Goal: Book appointment/travel/reservation

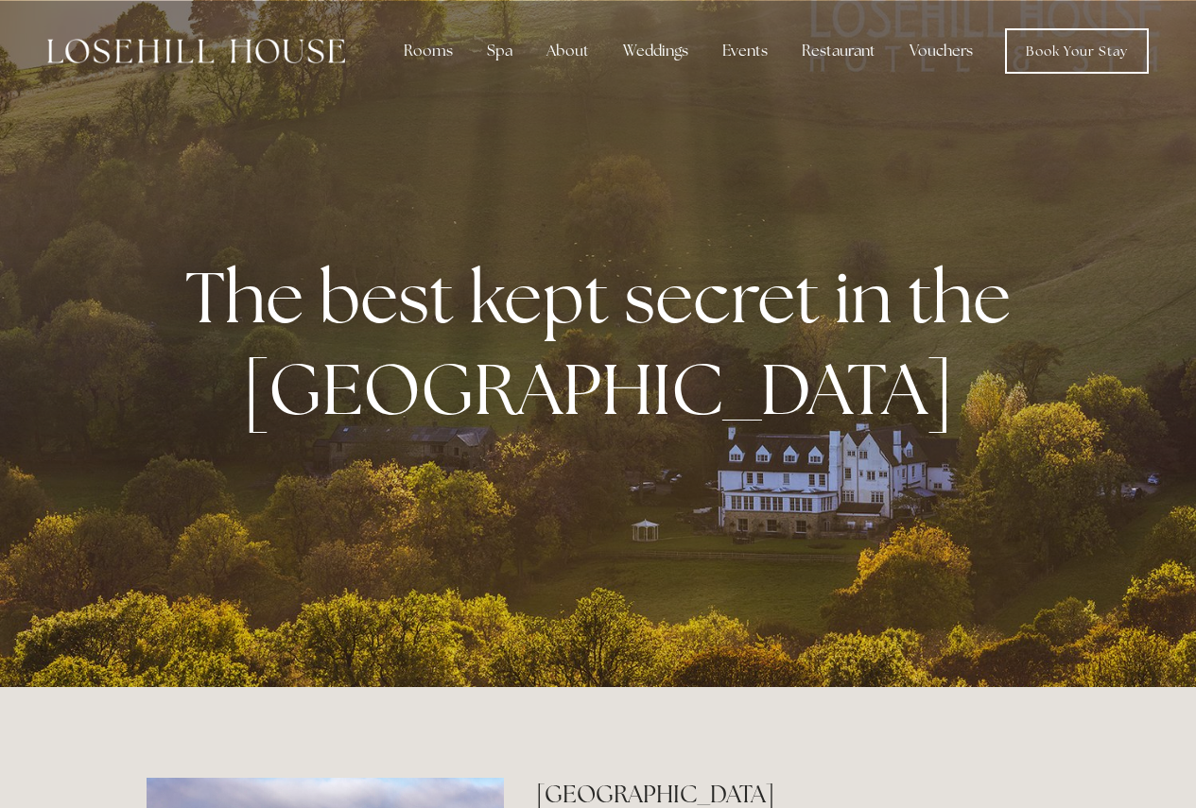
scroll to position [16, 0]
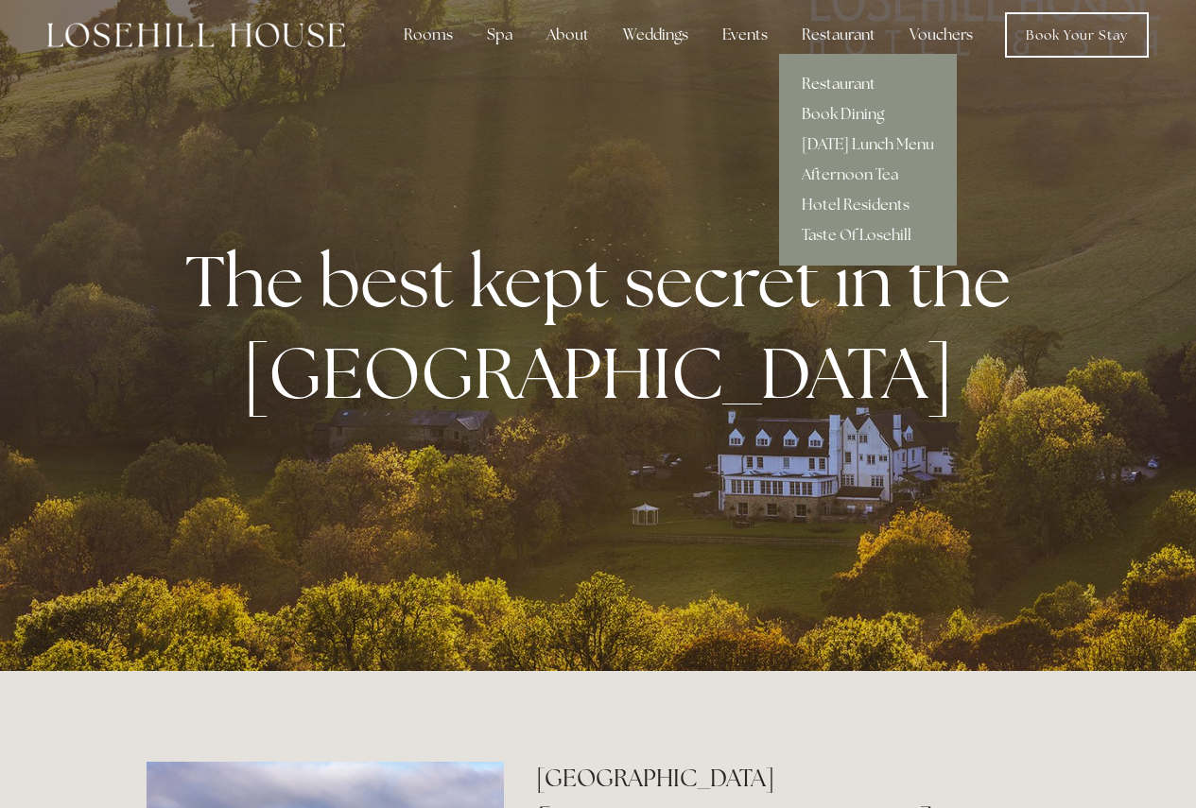
click at [856, 79] on link "Restaurant" at bounding box center [868, 84] width 178 height 30
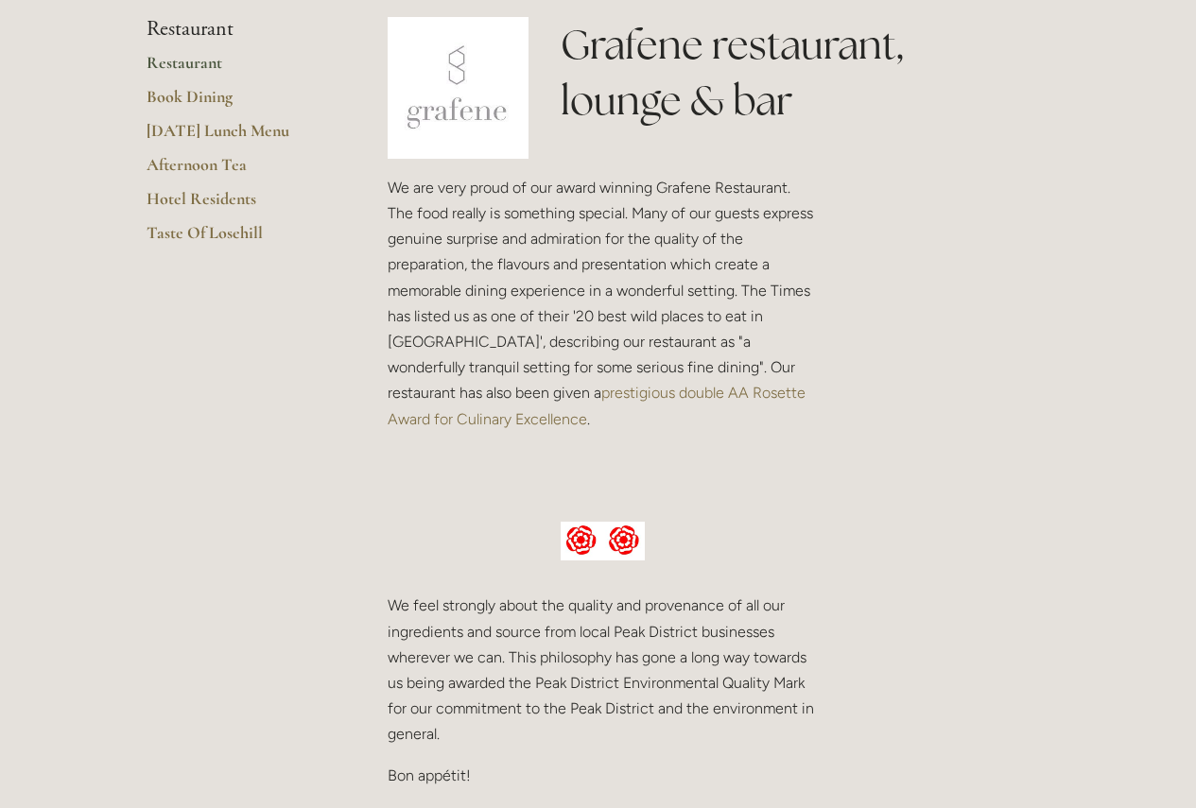
scroll to position [251, 0]
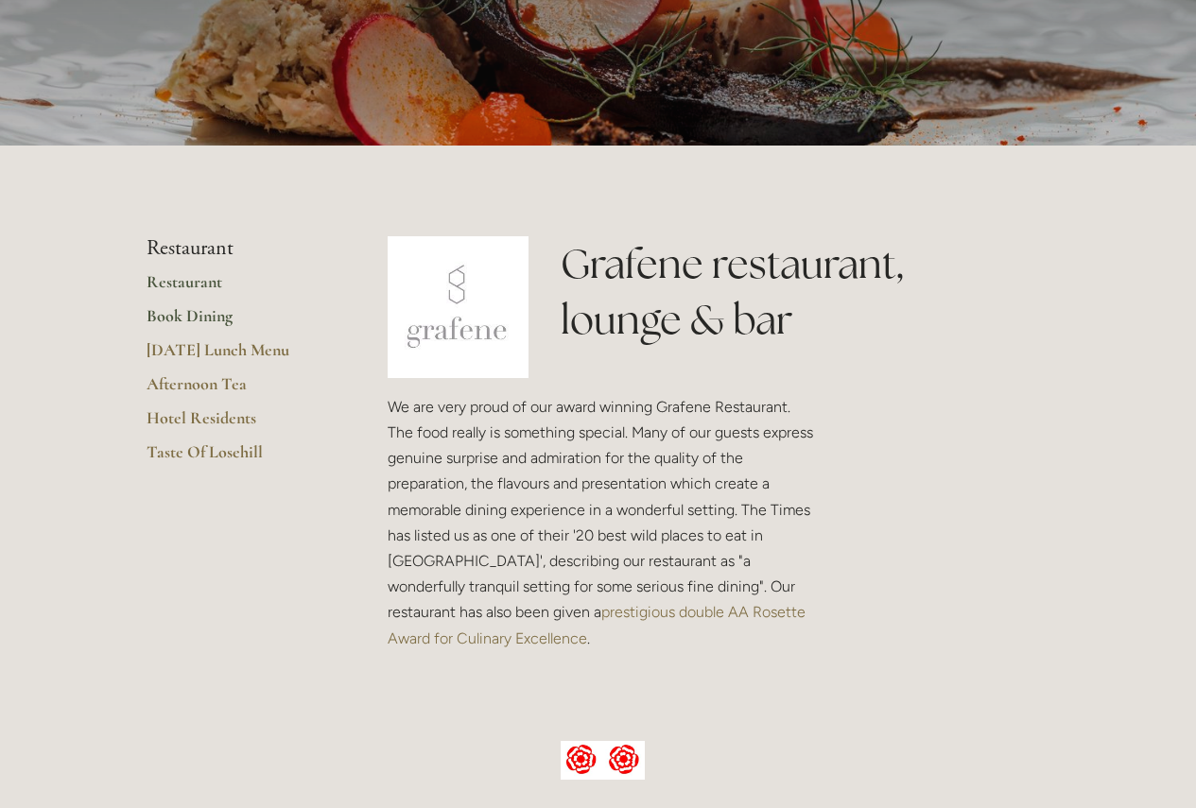
click at [216, 319] on link "Book Dining" at bounding box center [237, 322] width 181 height 34
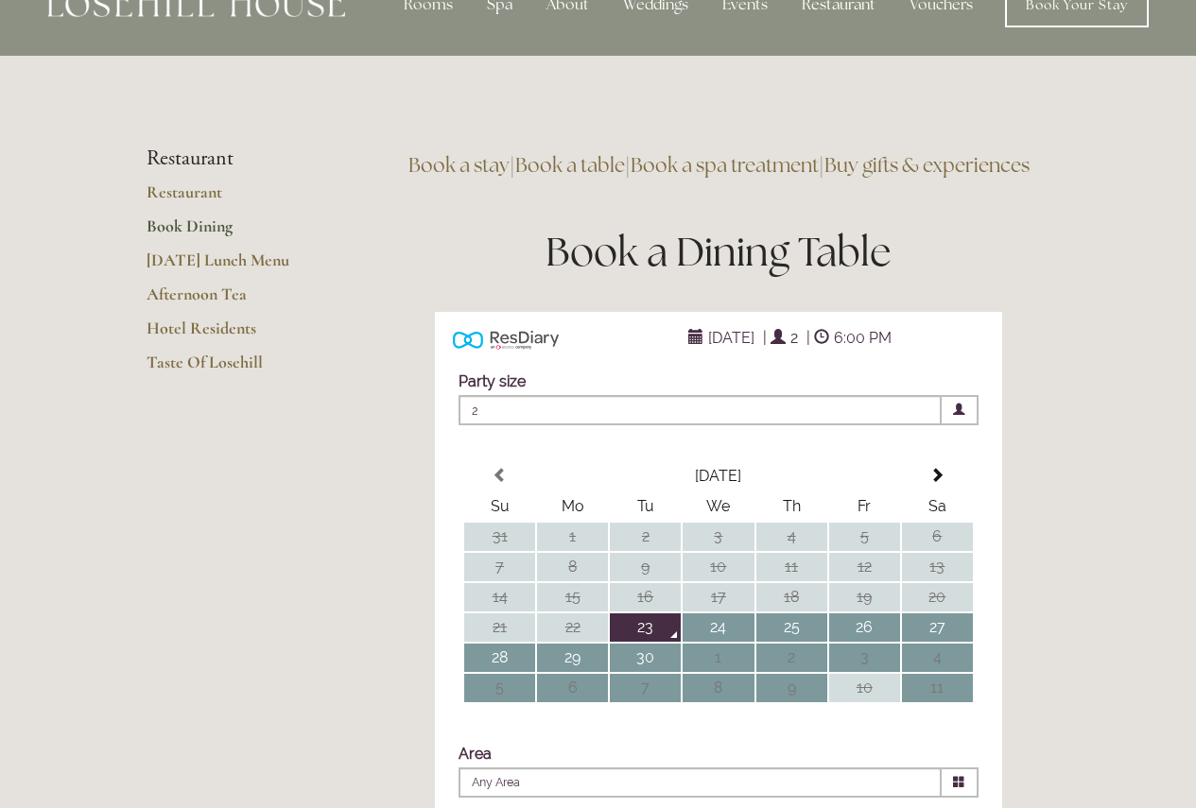
scroll to position [164, 0]
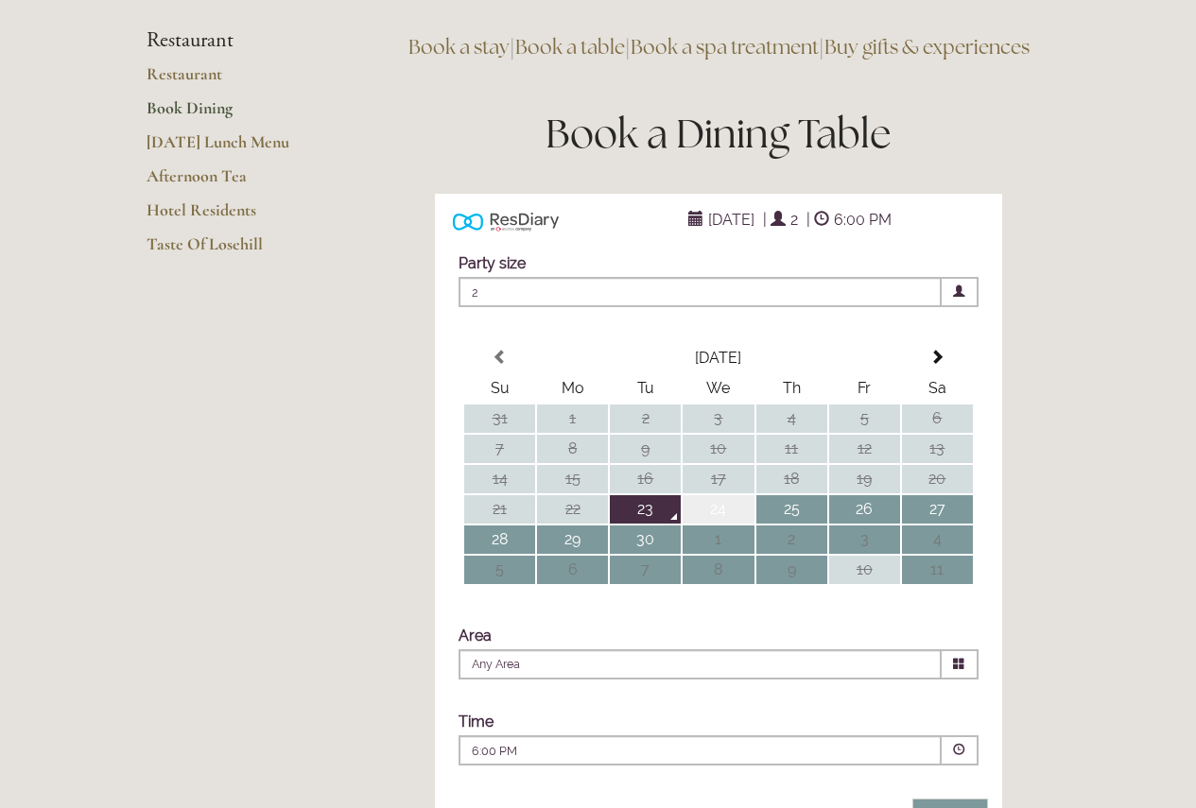
click at [718, 524] on td "24" at bounding box center [718, 509] width 71 height 28
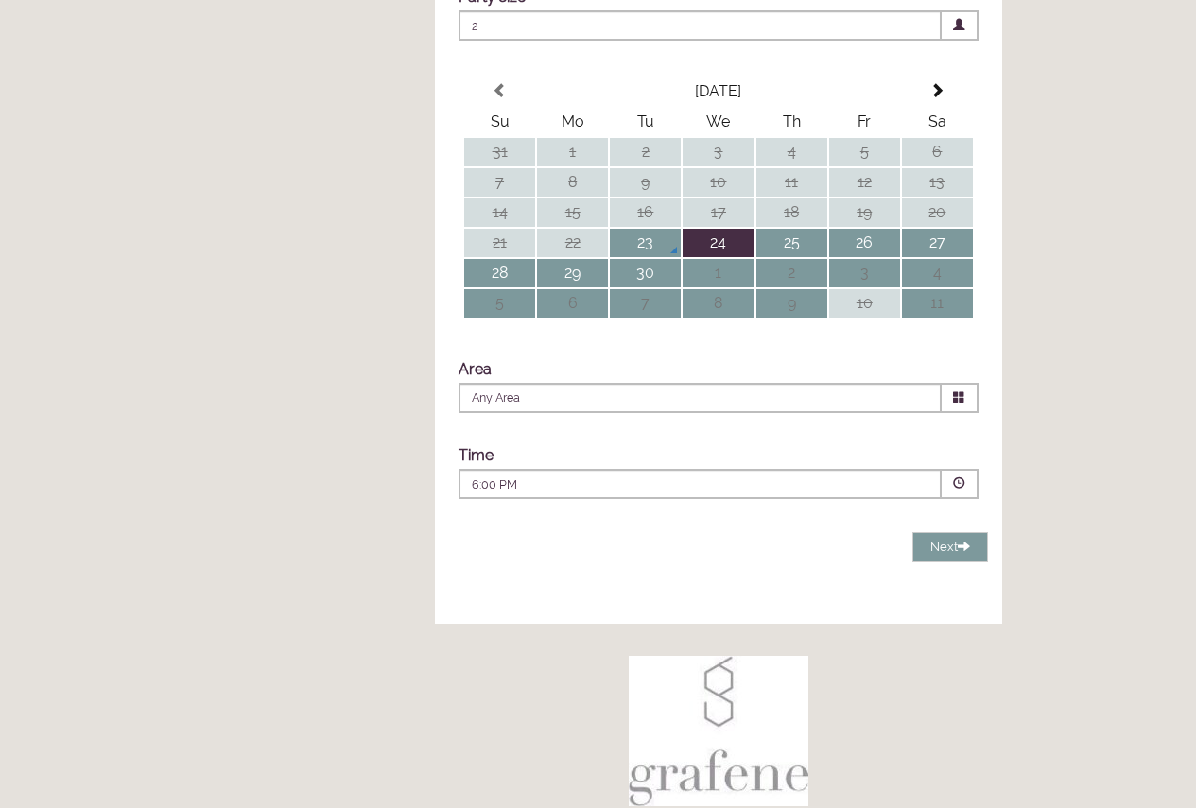
scroll to position [448, 0]
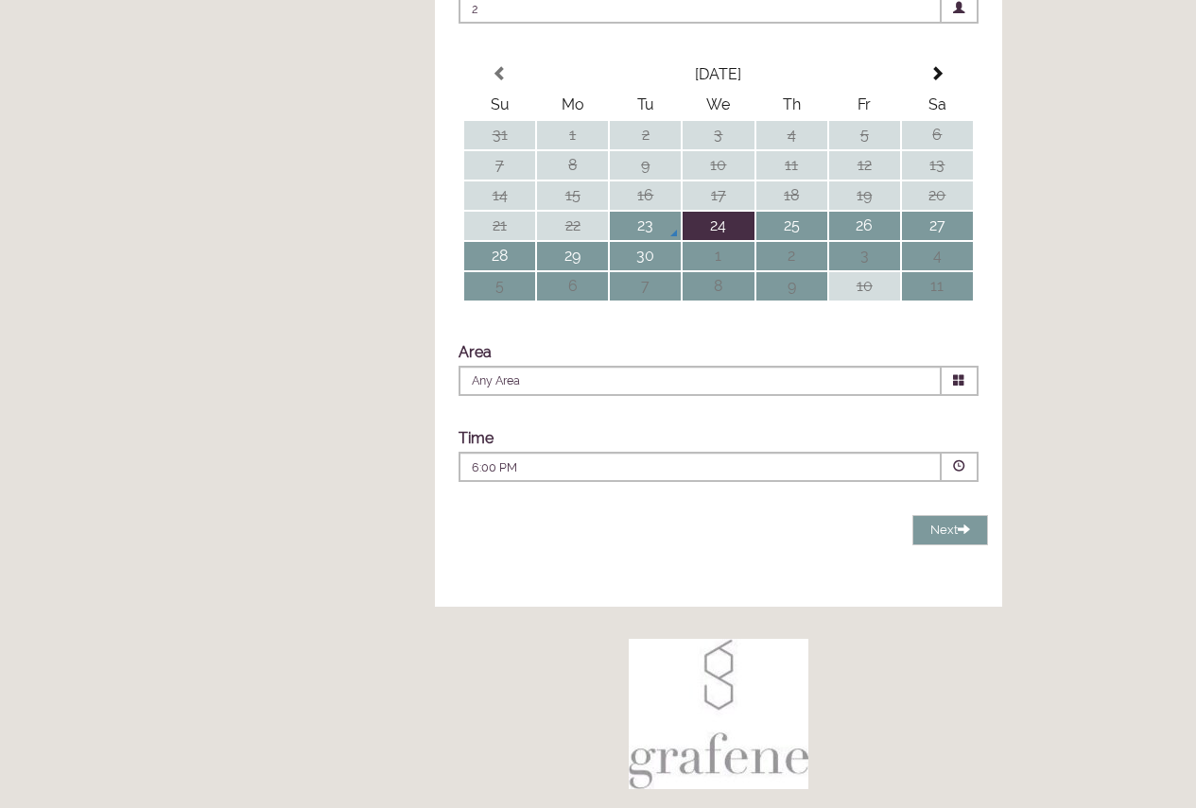
click at [960, 387] on icon at bounding box center [959, 380] width 12 height 12
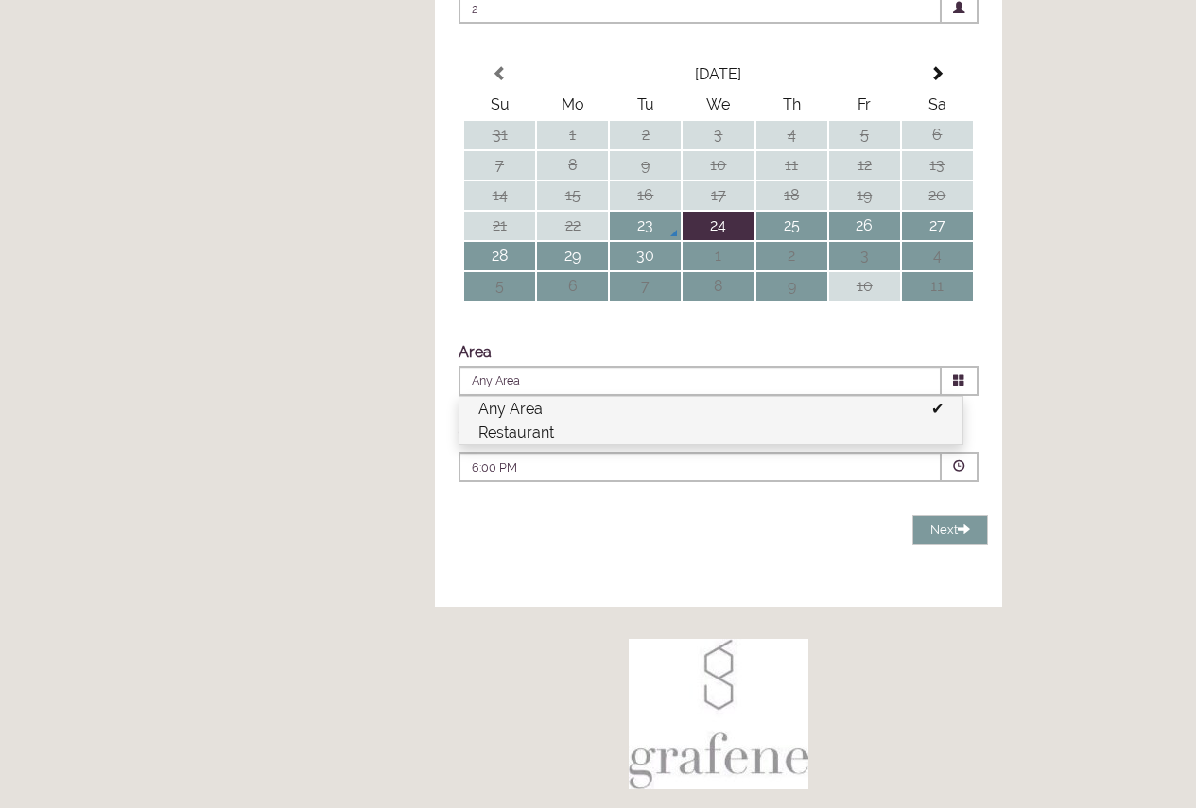
click at [563, 444] on li "Restaurant" at bounding box center [710, 433] width 503 height 24
type input "Restaurant"
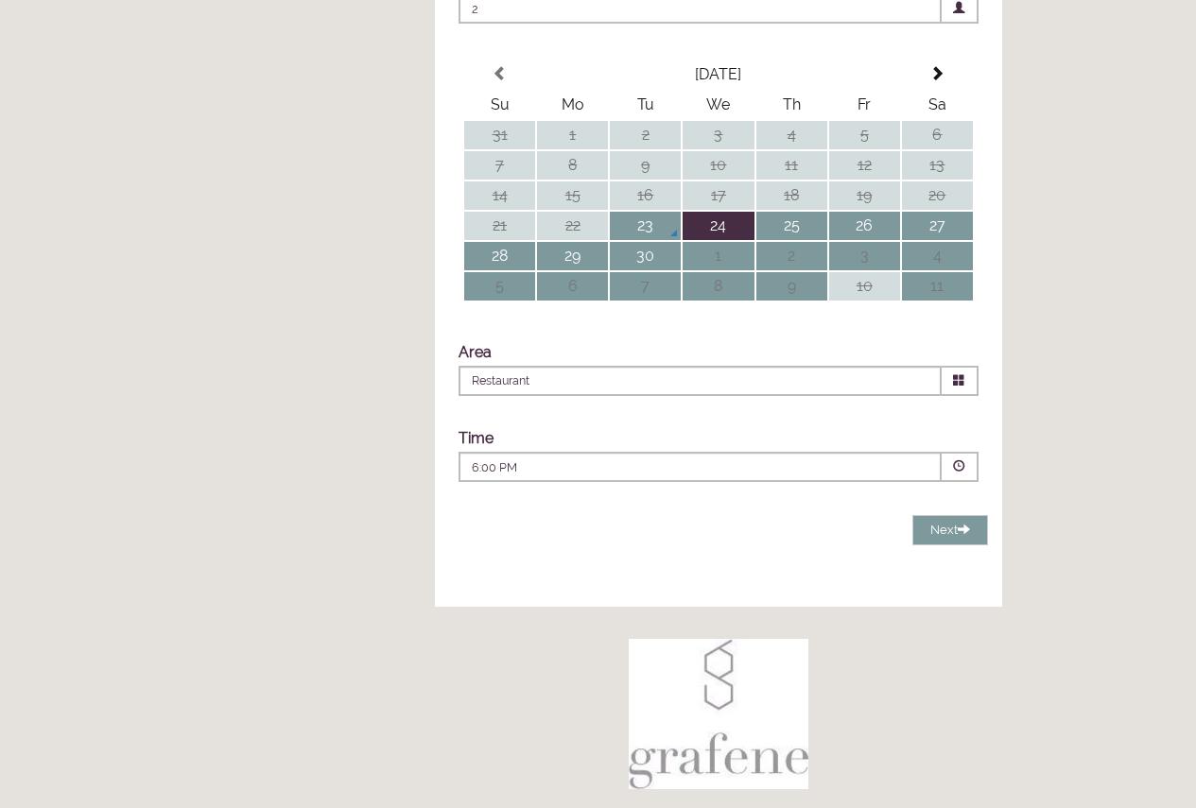
scroll to position [0, 0]
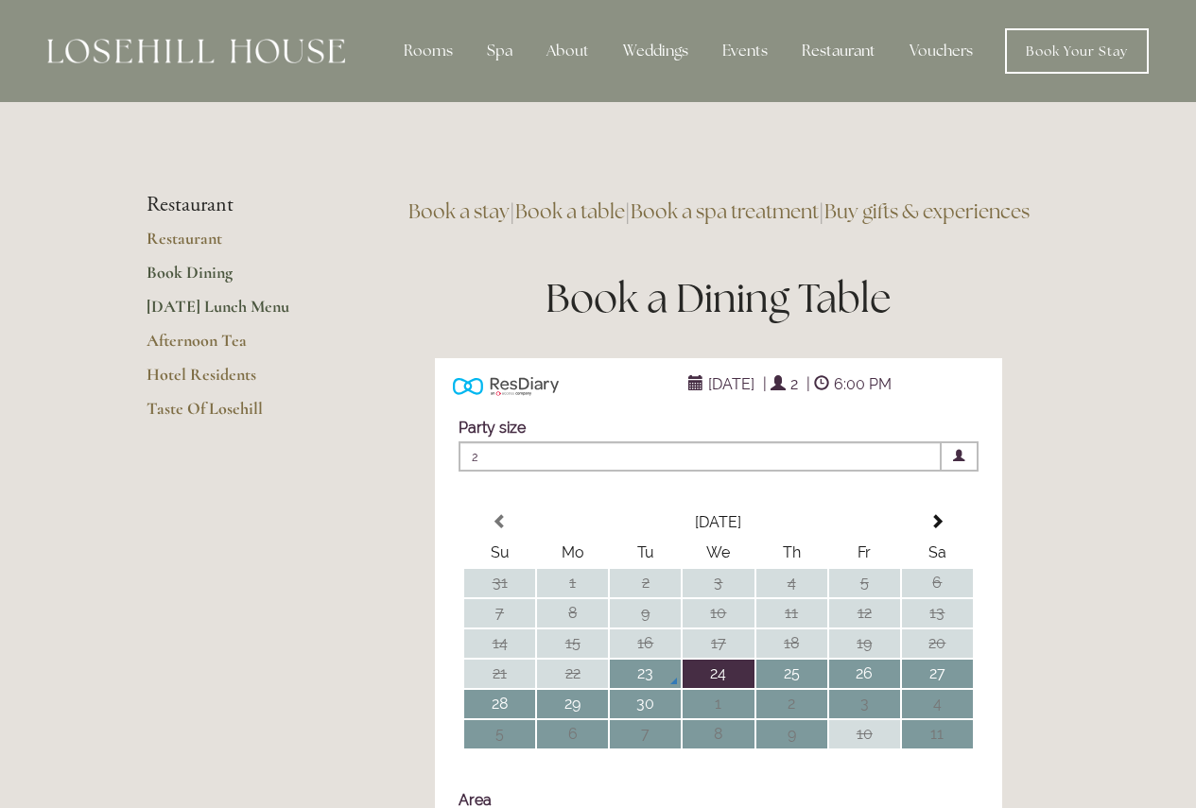
click at [233, 305] on link "[DATE] Lunch Menu" at bounding box center [237, 313] width 181 height 34
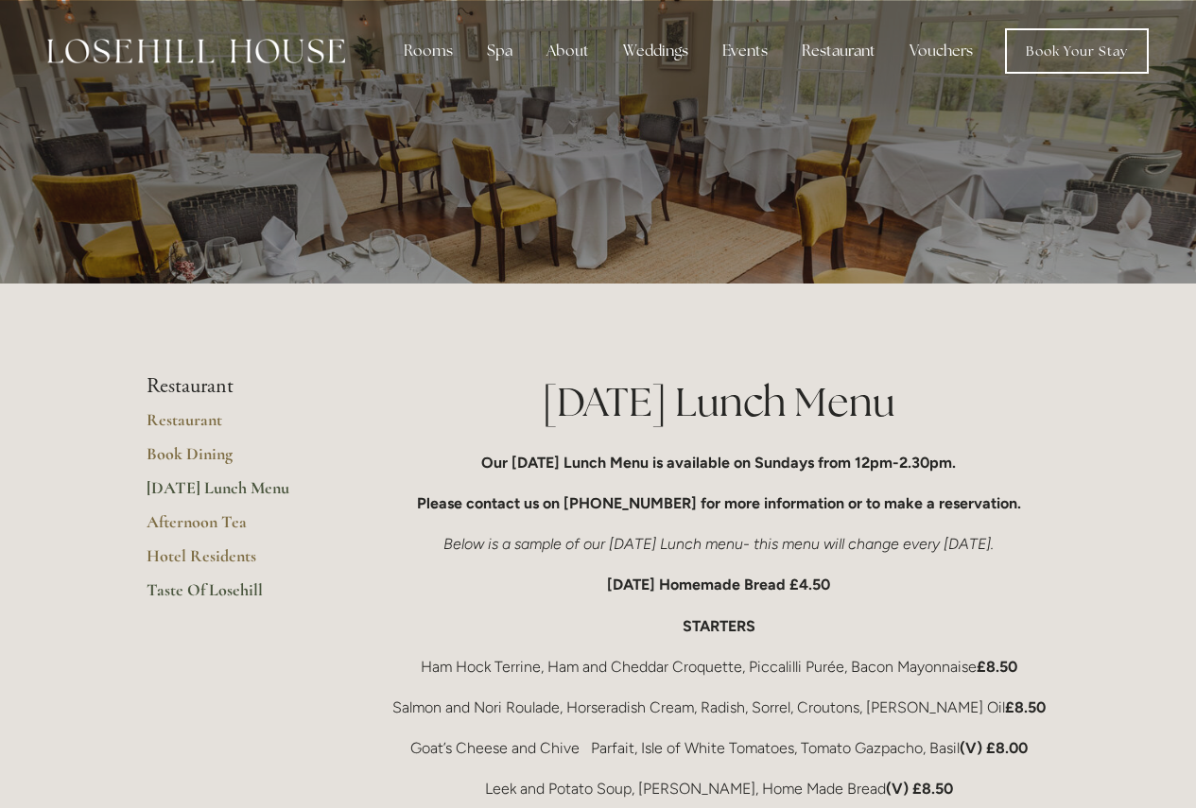
click at [216, 584] on link "Taste Of Losehill" at bounding box center [237, 596] width 181 height 34
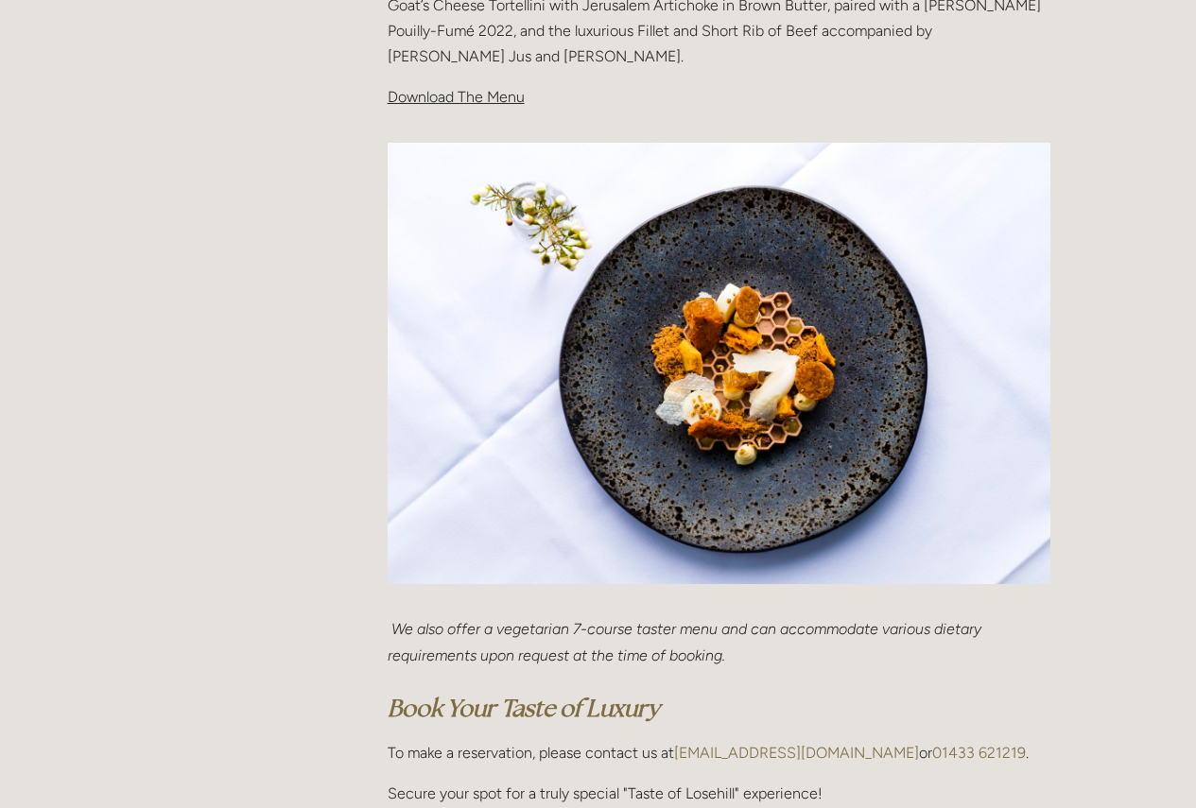
scroll to position [381, 0]
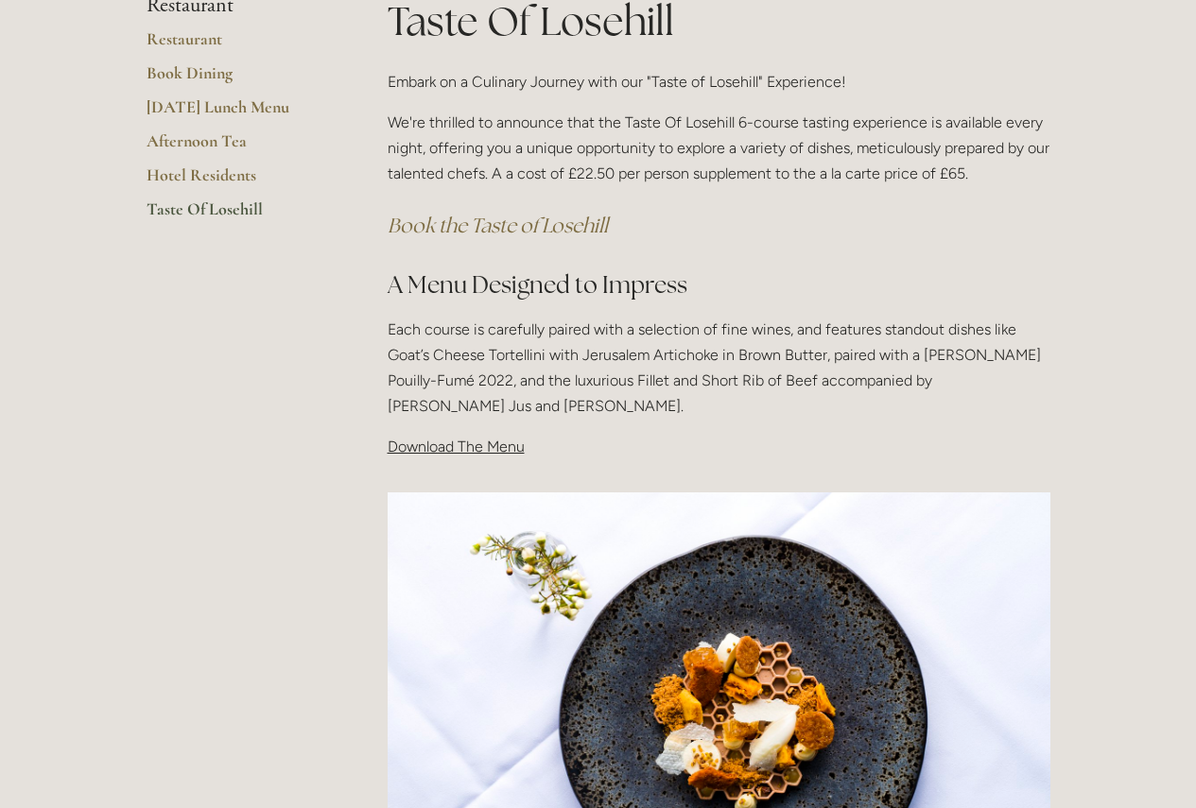
click at [495, 447] on span "Download The Menu" at bounding box center [456, 447] width 137 height 18
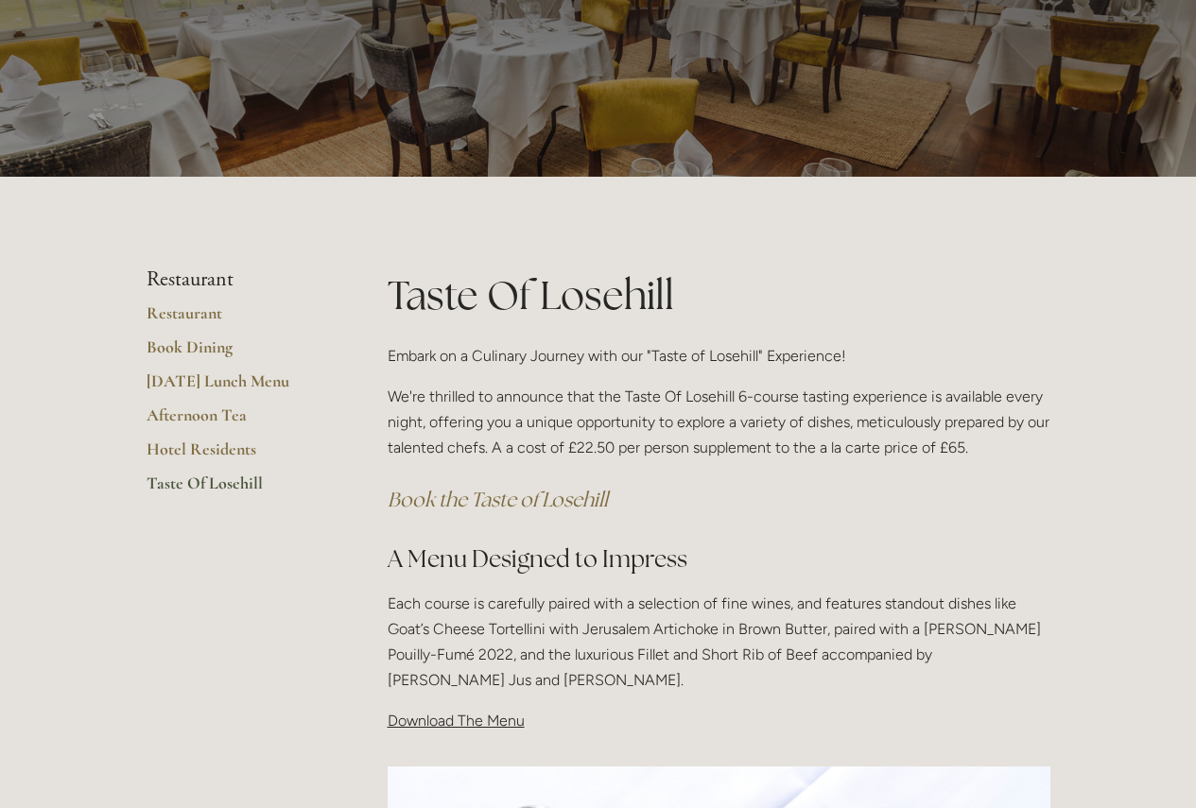
scroll to position [97, 0]
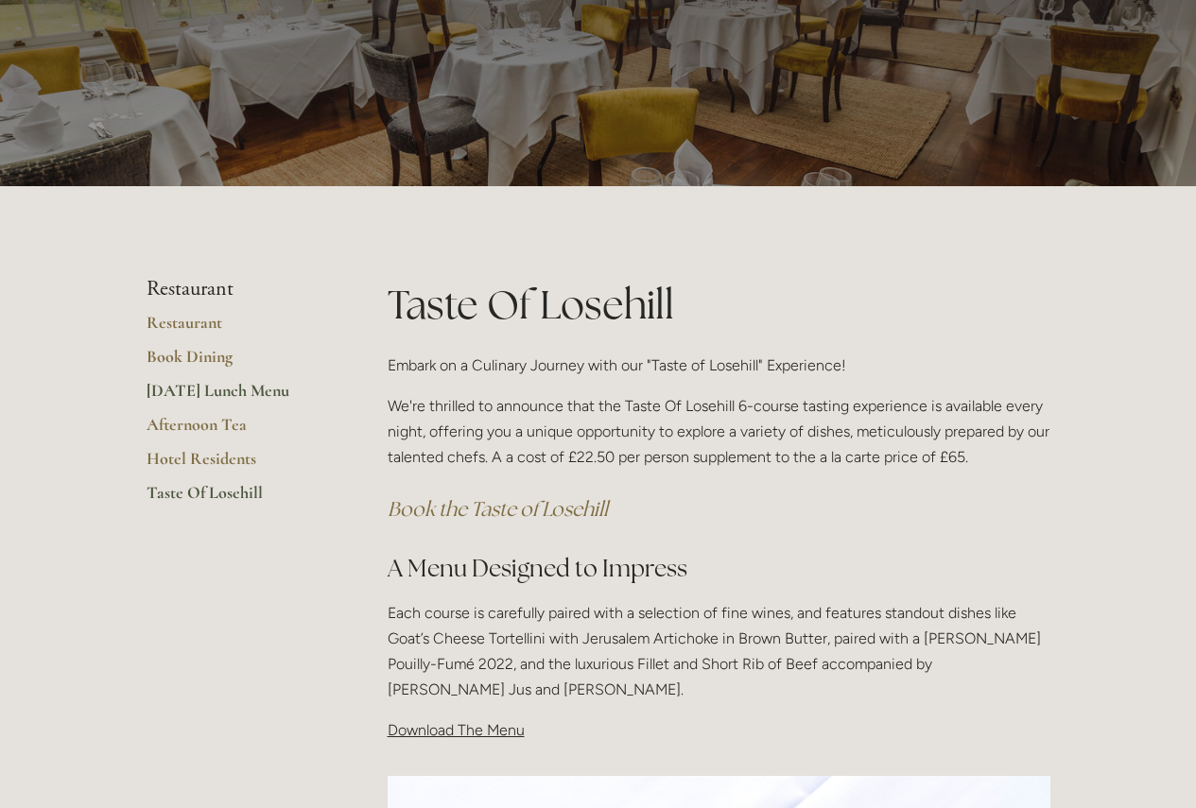
click at [199, 388] on link "[DATE] Lunch Menu" at bounding box center [237, 397] width 181 height 34
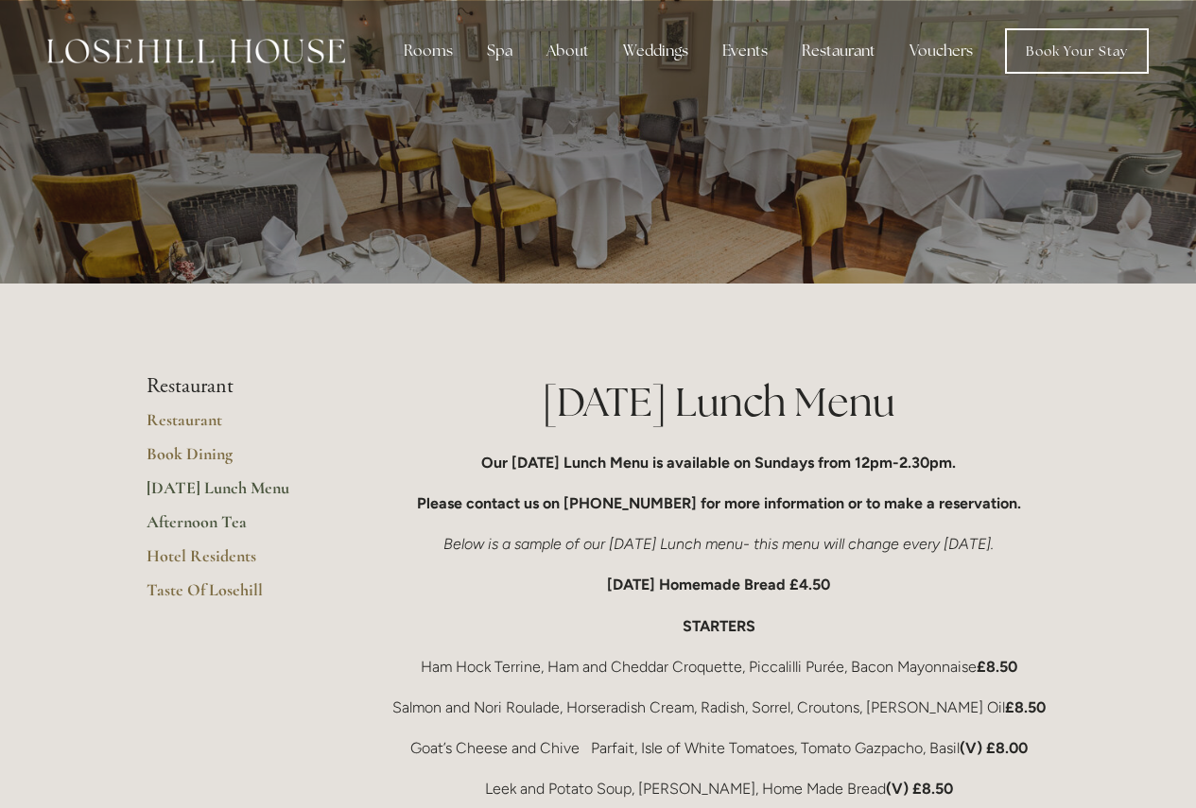
click at [212, 520] on link "Afternoon Tea" at bounding box center [237, 528] width 181 height 34
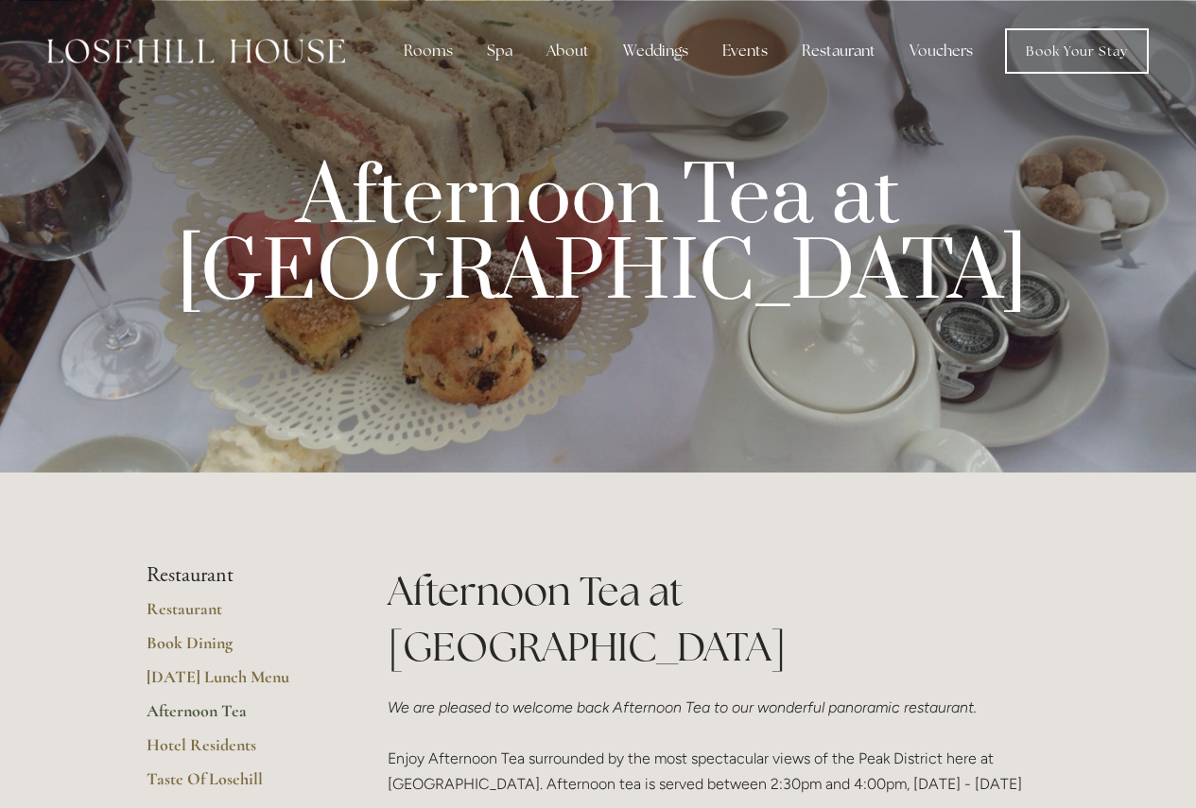
scroll to position [95, 0]
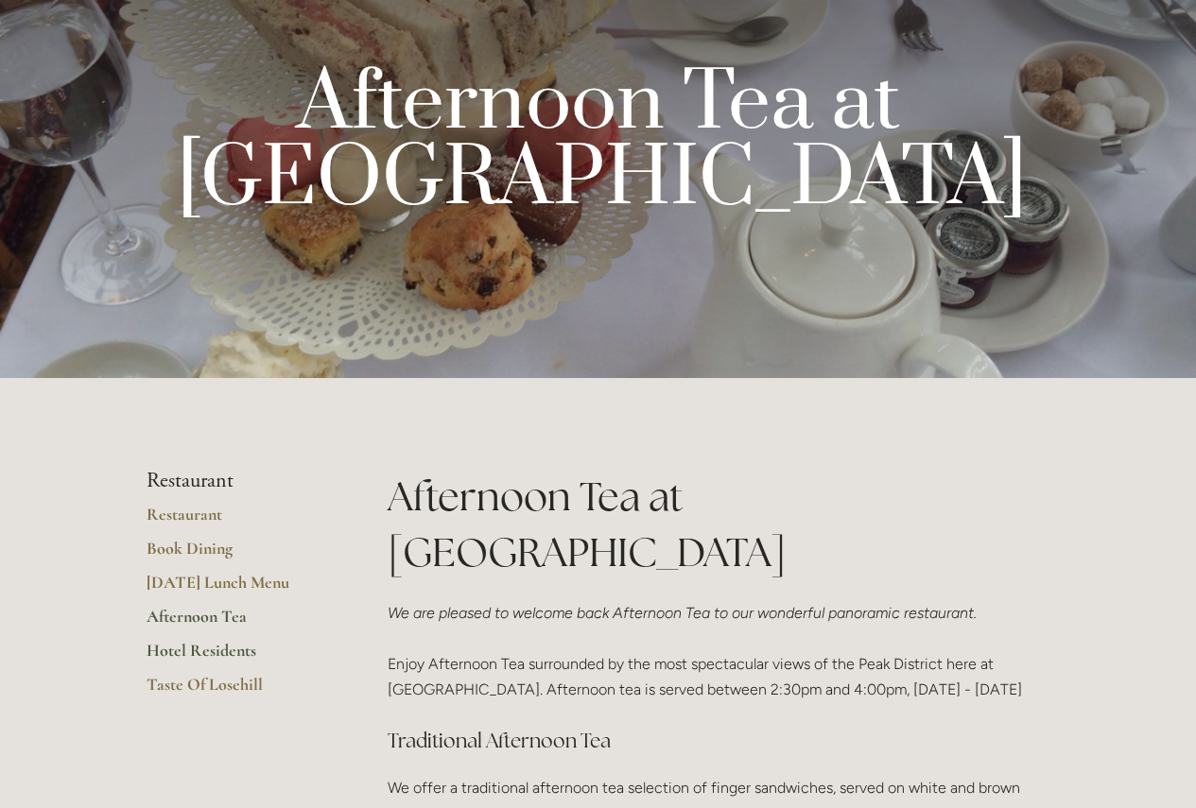
click at [185, 654] on link "Hotel Residents" at bounding box center [237, 657] width 181 height 34
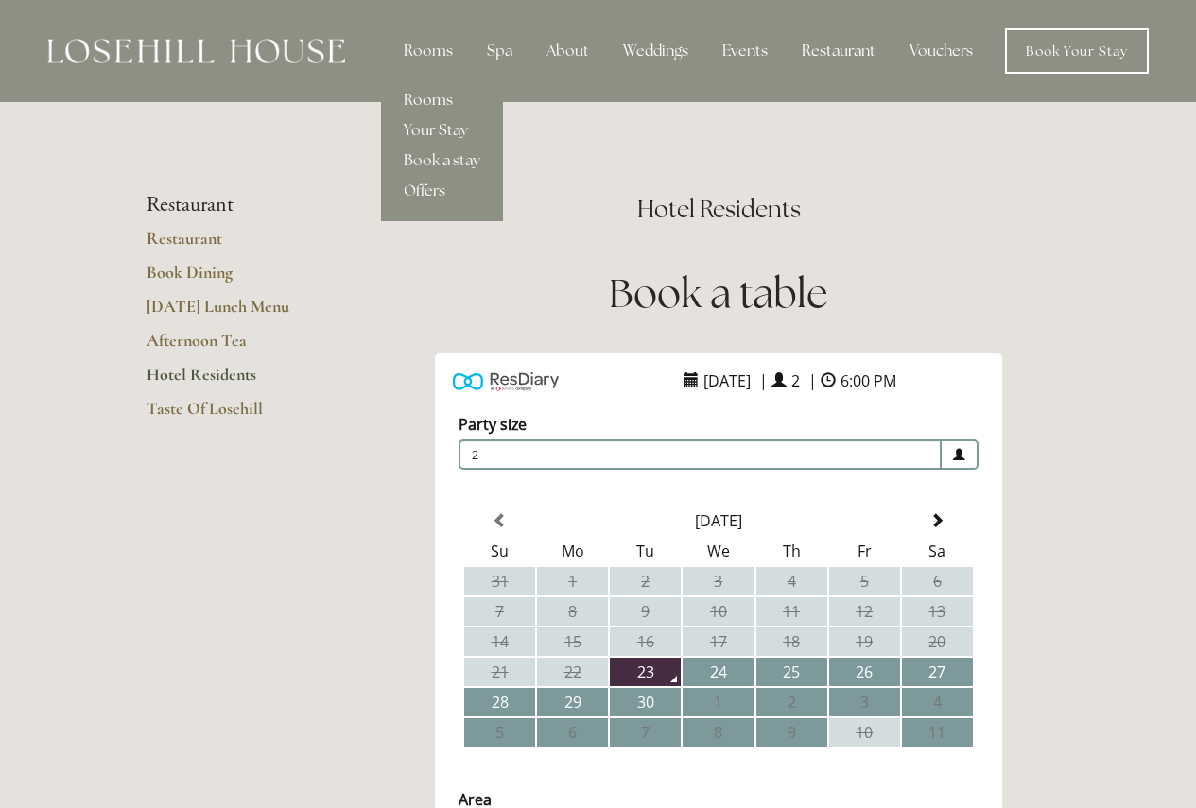
click at [435, 99] on link "Rooms" at bounding box center [442, 100] width 122 height 30
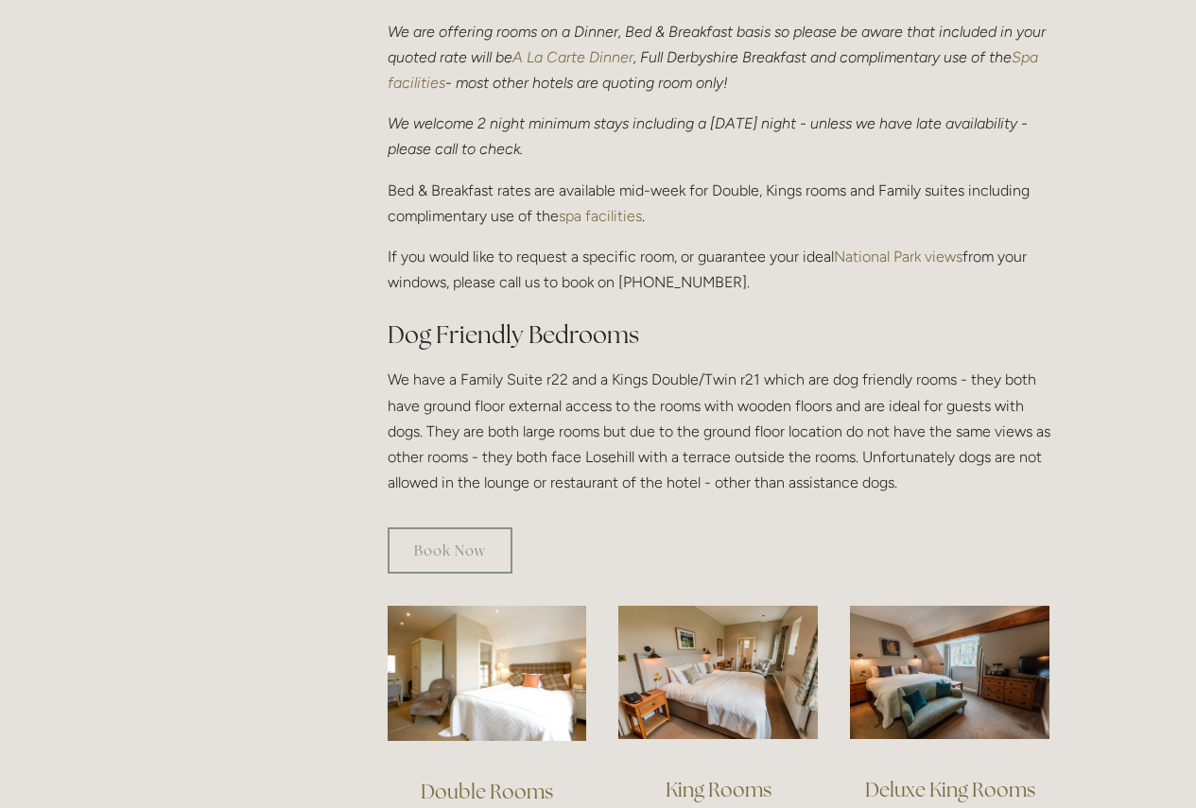
scroll to position [1040, 0]
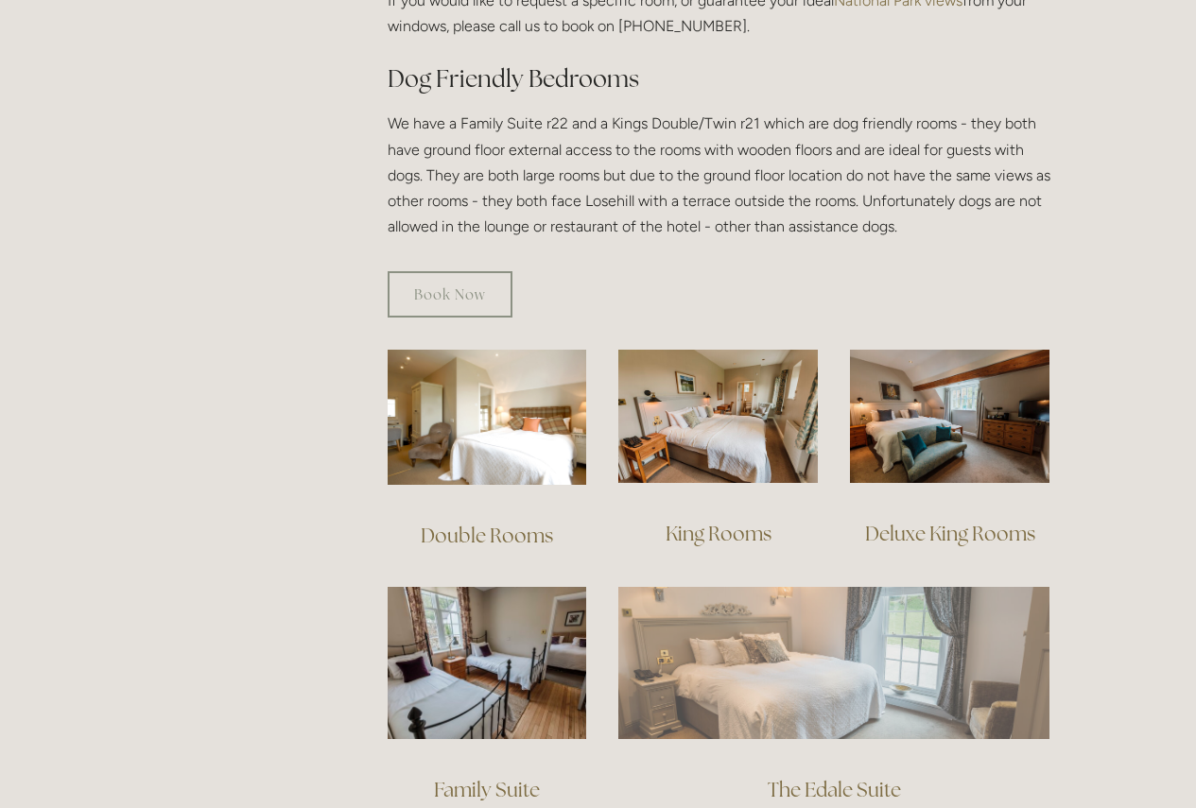
click at [838, 631] on img at bounding box center [833, 662] width 431 height 151
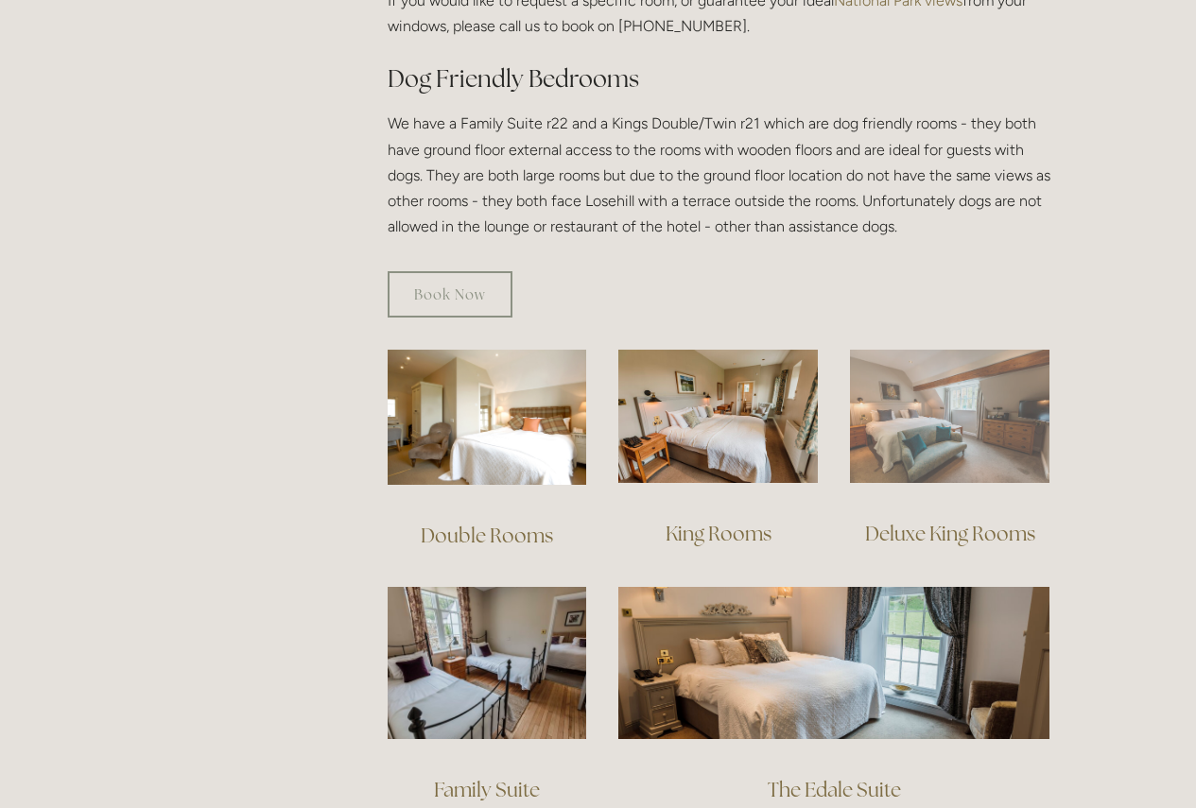
click at [936, 409] on img at bounding box center [949, 416] width 199 height 133
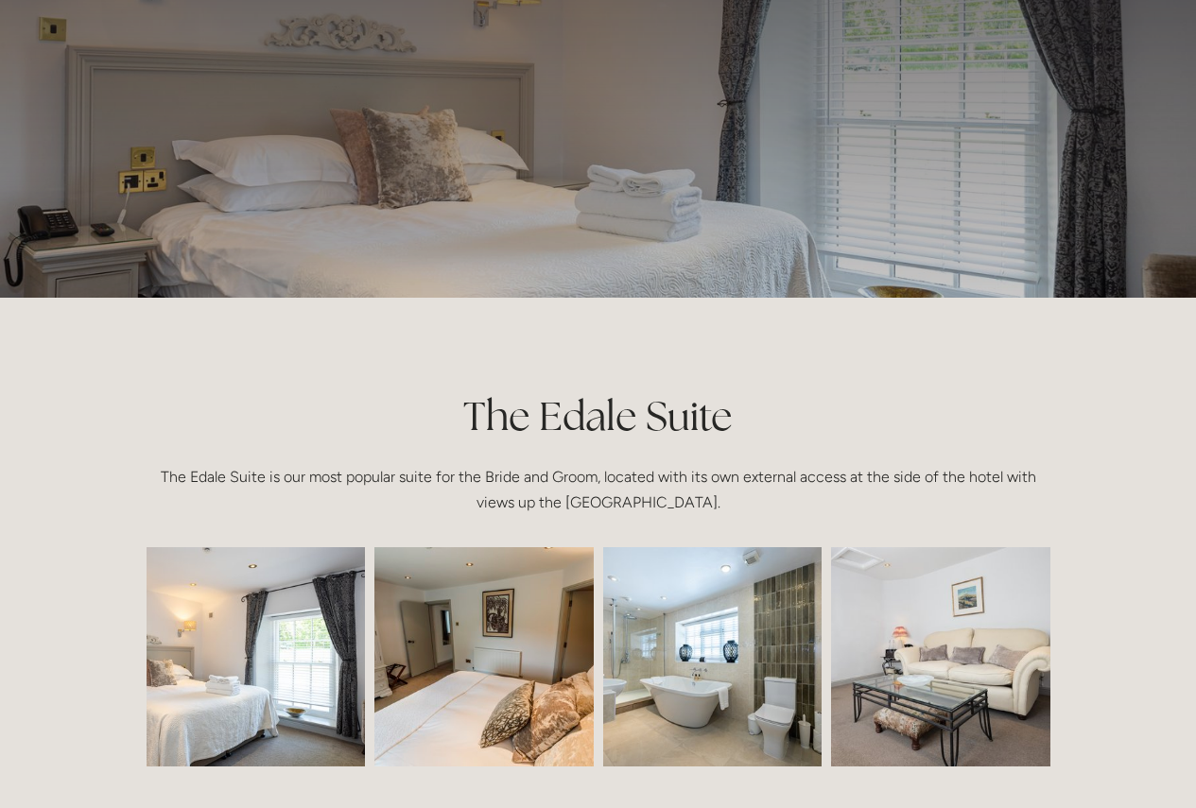
scroll to position [189, 0]
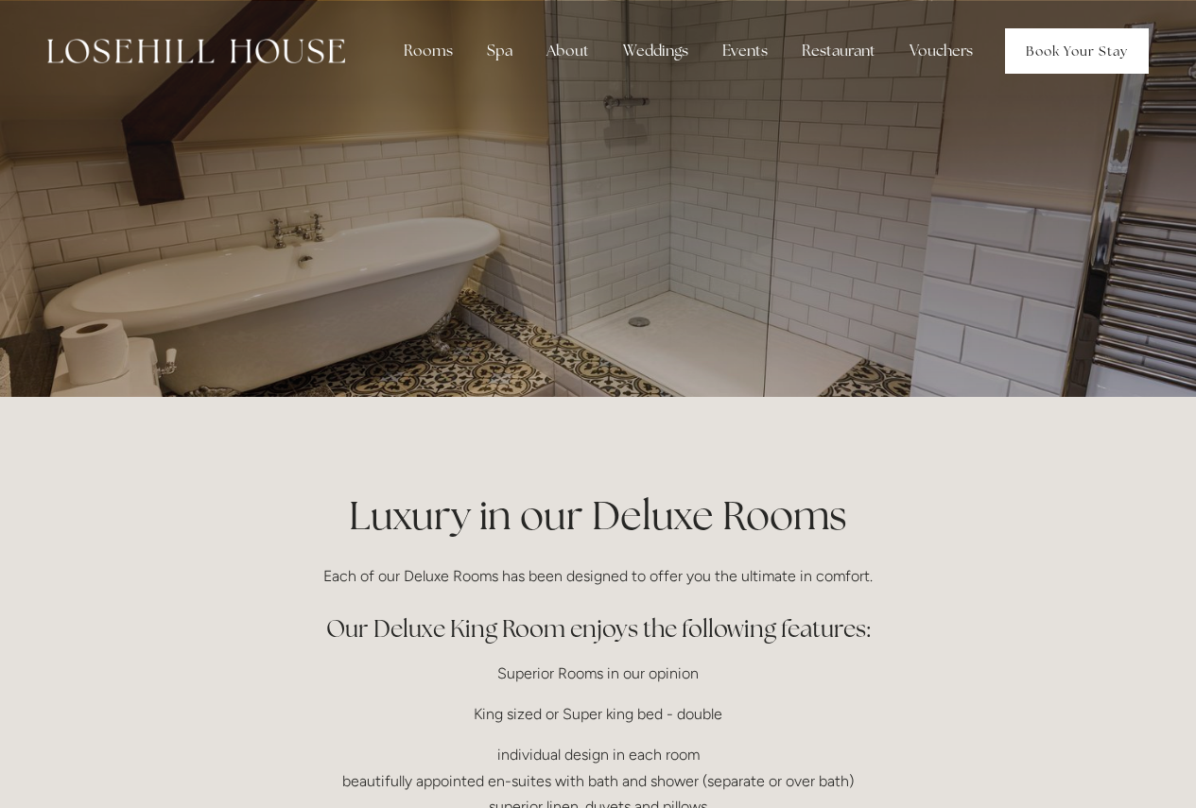
click at [1100, 57] on link "Book Your Stay" at bounding box center [1077, 50] width 144 height 45
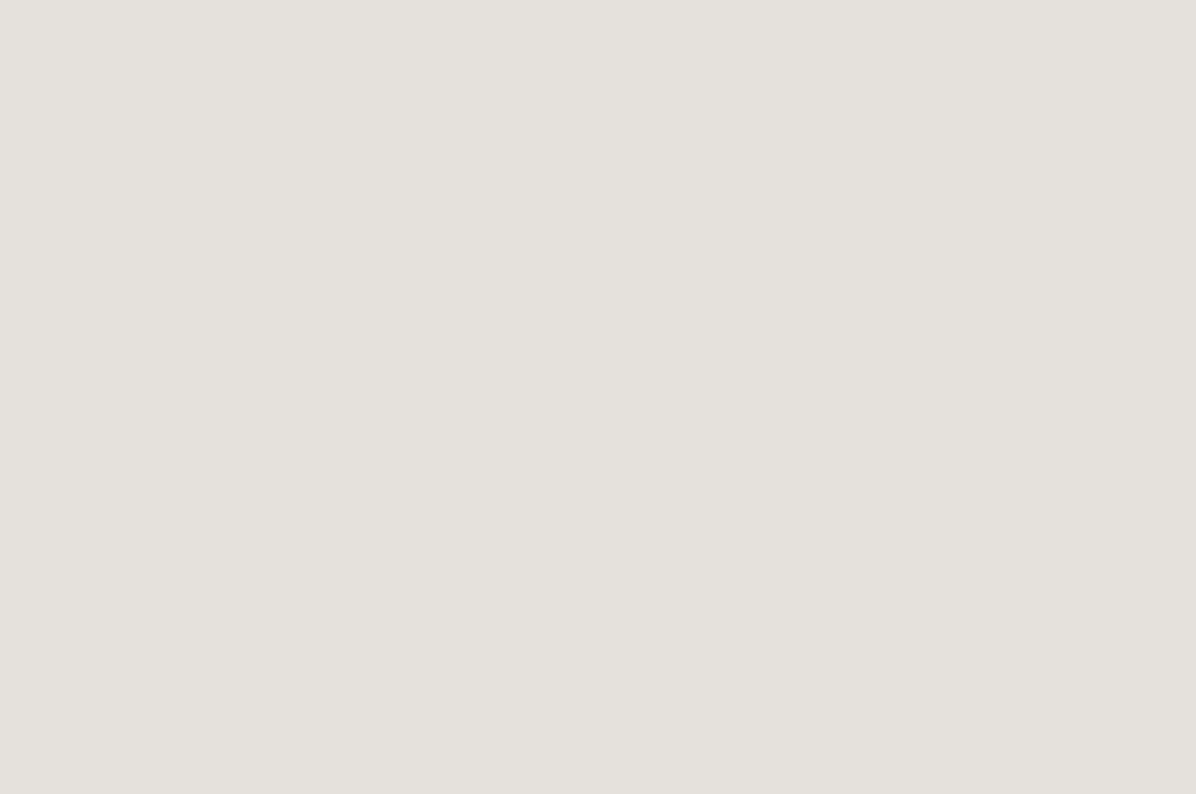
scroll to position [1665, 0]
